Goal: Check status: Check status

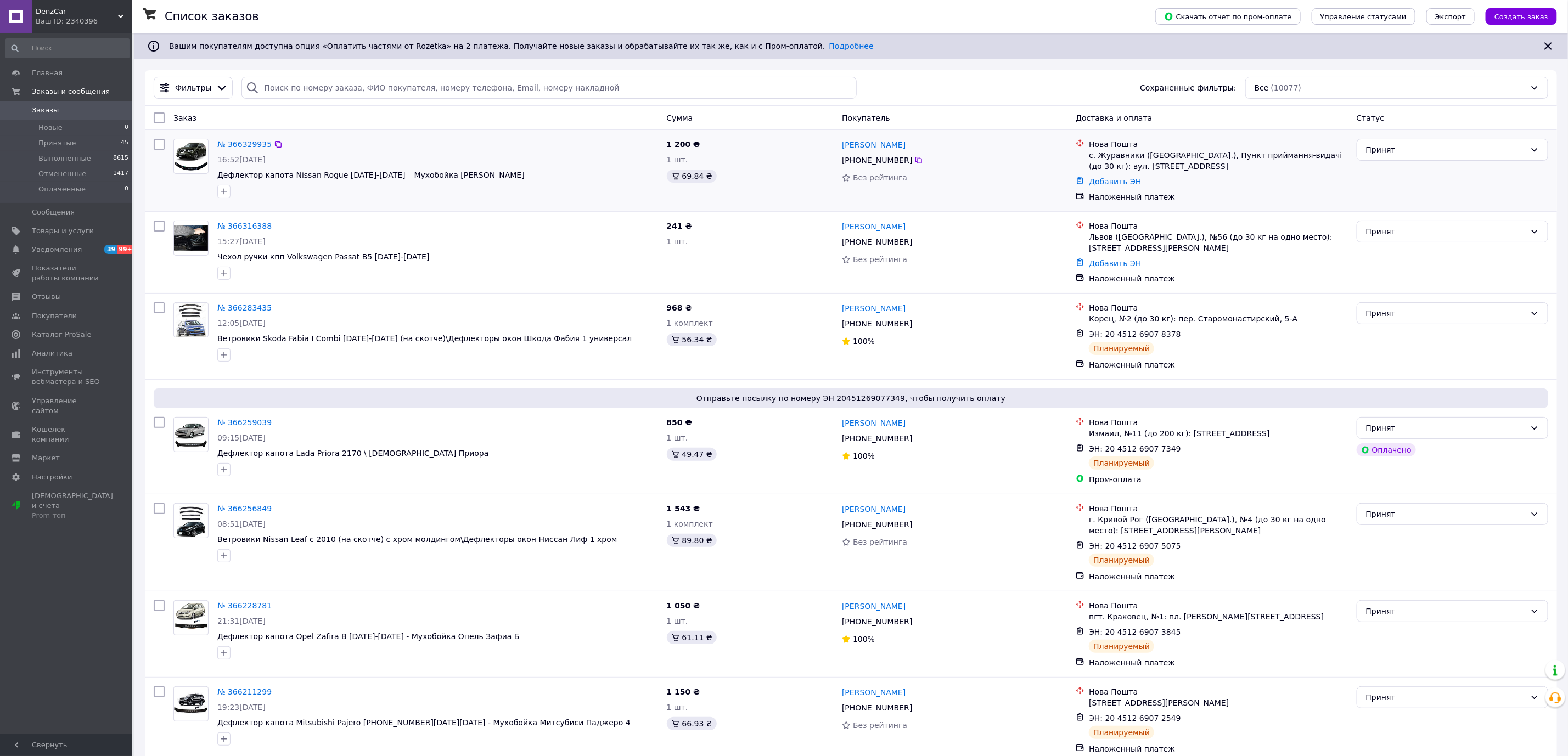
click at [1245, 183] on div "Добавить ЭН" at bounding box center [1218, 181] width 263 height 15
drag, startPoint x: 1091, startPoint y: 159, endPoint x: 1337, endPoint y: 169, distance: 246.2
click at [1337, 169] on div "с. Журавники ([GEOGRAPHIC_DATA].), Пункт приймання-видачі (до 30 кг): вул. [STR…" at bounding box center [1218, 161] width 259 height 22
click at [64, 563] on div "Главная Заказы и сообщения Заказы 0 Новые 0 Принятые 45 Выполненные 8615 Отмене…" at bounding box center [68, 385] width 135 height 705
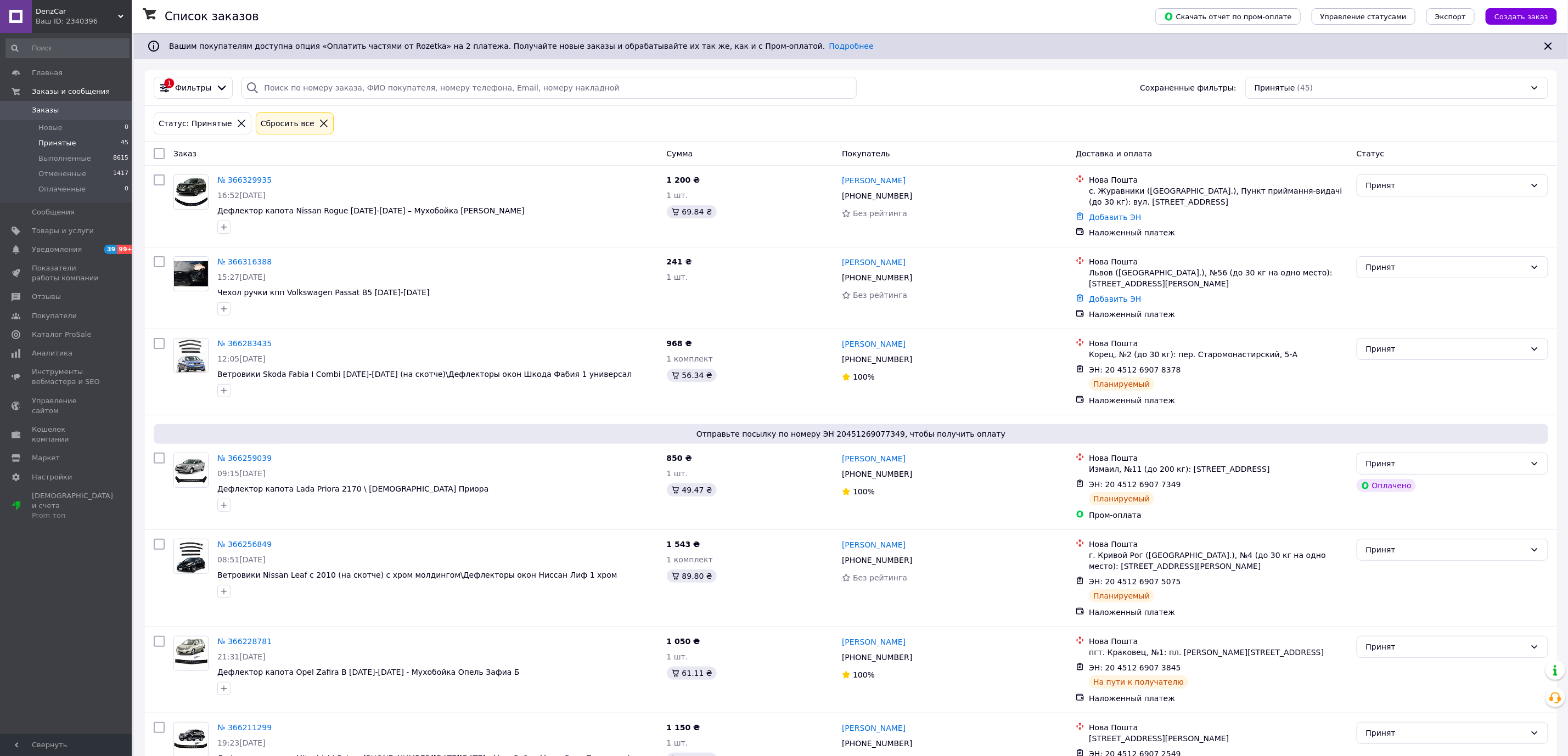
scroll to position [662, 0]
